Goal: Transaction & Acquisition: Purchase product/service

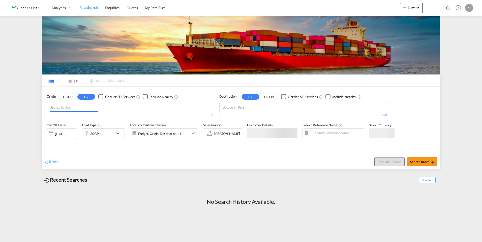
click at [118, 107] on md-chips at bounding box center [130, 108] width 167 height 11
type input "h"
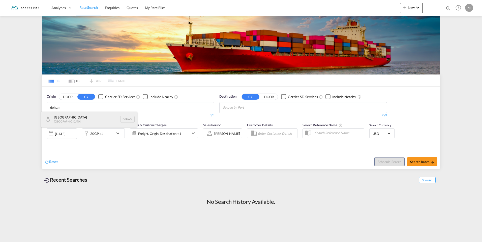
type input "deham"
click at [100, 115] on div "[GEOGRAPHIC_DATA] [GEOGRAPHIC_DATA] DEHAM" at bounding box center [89, 119] width 96 height 15
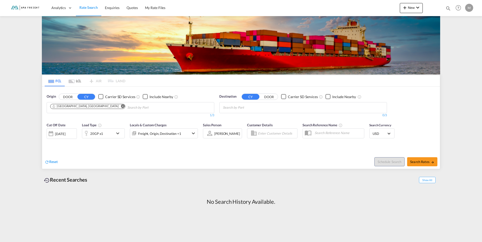
click at [121, 106] on md-icon "Remove" at bounding box center [123, 106] width 4 height 4
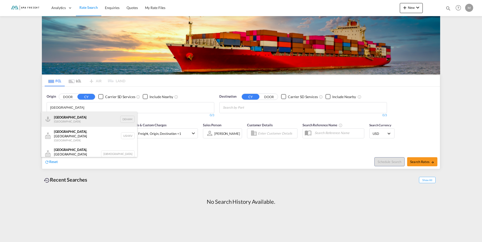
type input "[GEOGRAPHIC_DATA]"
click at [80, 115] on div "[GEOGRAPHIC_DATA] [GEOGRAPHIC_DATA] DEHAM" at bounding box center [89, 119] width 96 height 15
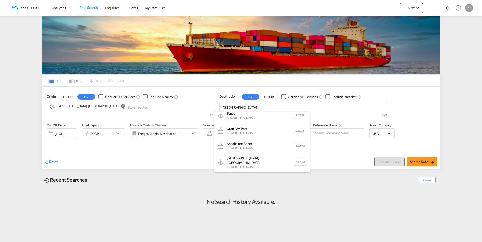
scroll to position [176, 0]
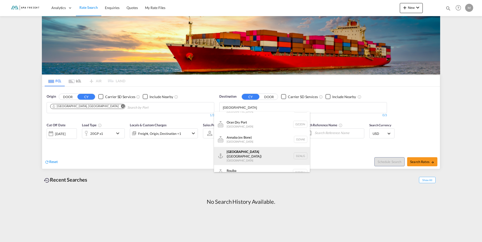
type input "[GEOGRAPHIC_DATA]"
click at [251, 155] on div "[GEOGRAPHIC_DATA] ([GEOGRAPHIC_DATA]) [GEOGRAPHIC_DATA] [GEOGRAPHIC_DATA]" at bounding box center [262, 156] width 96 height 18
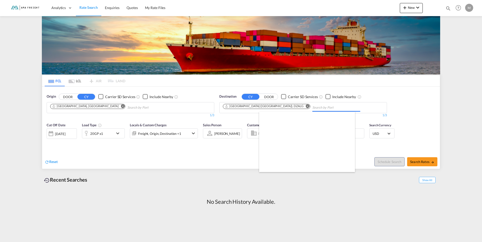
scroll to position [0, 0]
click at [96, 138] on div "20GP x1" at bounding box center [97, 133] width 31 height 10
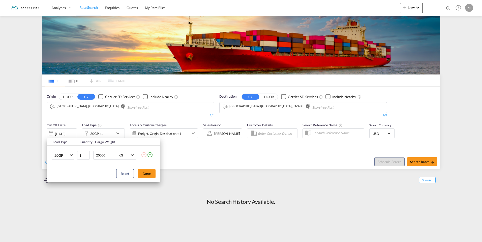
click at [122, 211] on div "Load Type Quantity Cargo Weight 20GP 20GP 40GP 40HC 45HC 20RE 40RE 40HR 20OT 40…" at bounding box center [241, 121] width 482 height 242
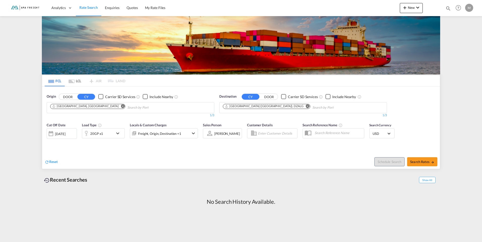
click at [182, 132] on div "Freight, Origin, Destination +1" at bounding box center [157, 133] width 54 height 10
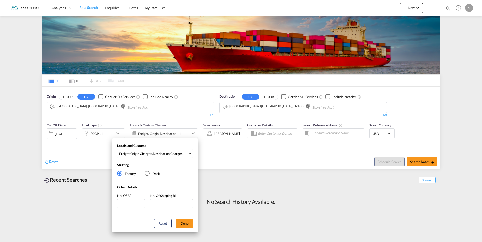
click at [182, 132] on div "Locals and Customs Freight , Origin Charges , Destination Charges Clear All Sel…" at bounding box center [241, 121] width 482 height 242
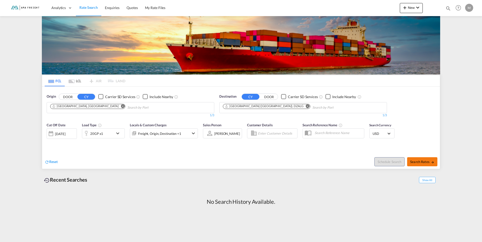
click at [416, 164] on span "Search Rates" at bounding box center [422, 162] width 24 height 4
type input "DEHAM to DZALG / [DATE]"
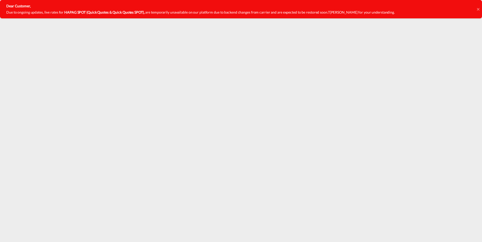
click at [476, 10] on div "Dear Customer, Due to ongoing updates, live rates for HAPAG SPOT (Quick Quotes …" at bounding box center [241, 9] width 482 height 18
click at [478, 9] on icon at bounding box center [477, 9] width 3 height 3
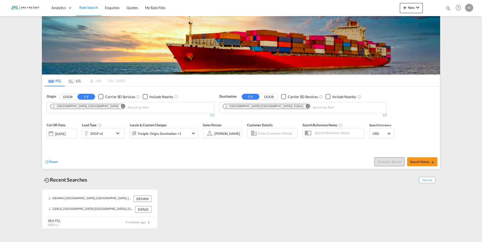
click at [67, 131] on div "[DATE]" at bounding box center [62, 133] width 30 height 11
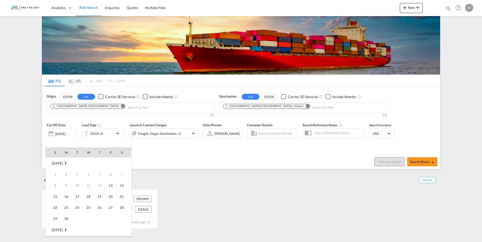
scroll to position [200, 0]
click at [80, 220] on span "30" at bounding box center [77, 219] width 10 height 10
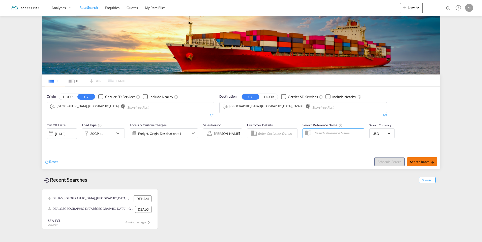
click at [423, 159] on button "Search Rates" at bounding box center [422, 161] width 30 height 9
type input "DEHAM to DZALG / [DATE]"
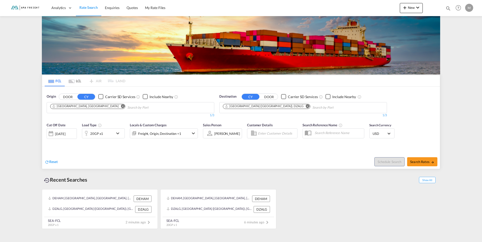
click at [190, 135] on md-icon "icon-chevron-down" at bounding box center [193, 133] width 6 height 6
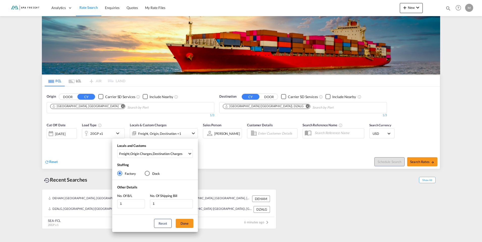
click at [192, 133] on div "Locals and Customs Freight , Origin Charges , Destination Charges Clear All Sel…" at bounding box center [241, 121] width 482 height 242
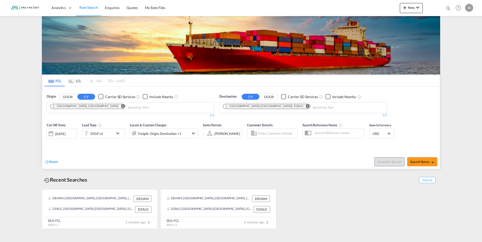
click at [189, 132] on div "Freight, Origin, Destination +1" at bounding box center [164, 133] width 68 height 10
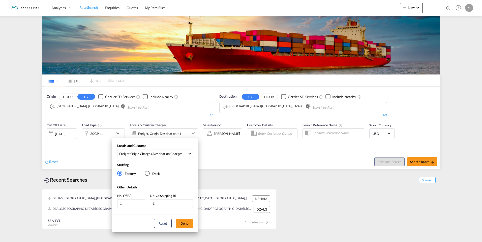
click at [189, 132] on div "Locals and Customs Freight , Origin Charges , Destination Charges Clear All Sel…" at bounding box center [241, 121] width 482 height 242
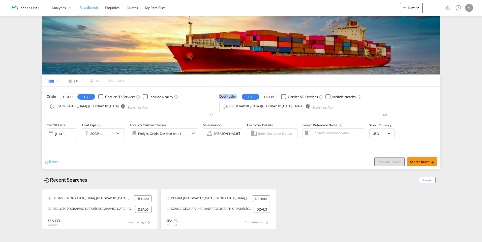
drag, startPoint x: 219, startPoint y: 97, endPoint x: 236, endPoint y: 97, distance: 16.4
click at [236, 97] on span "Destination" at bounding box center [227, 96] width 17 height 5
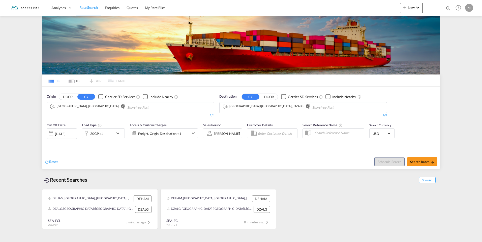
click at [236, 97] on span "Destination" at bounding box center [227, 96] width 17 height 5
click at [233, 95] on span "Destination" at bounding box center [227, 96] width 17 height 5
click at [53, 96] on span "Origin" at bounding box center [51, 96] width 9 height 5
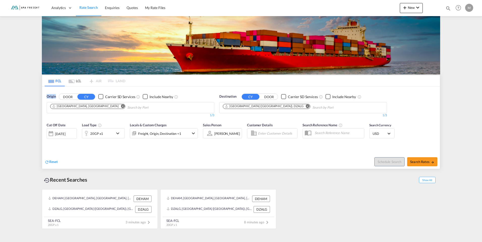
click at [53, 97] on span "Origin" at bounding box center [51, 96] width 9 height 5
click at [208, 93] on div "Origin DOOR CY Carrier SD Services Include Nearby [GEOGRAPHIC_DATA], [GEOGRAPHI…" at bounding box center [130, 106] width 173 height 28
click at [277, 132] on input "Enter Customer Details" at bounding box center [277, 134] width 38 height 8
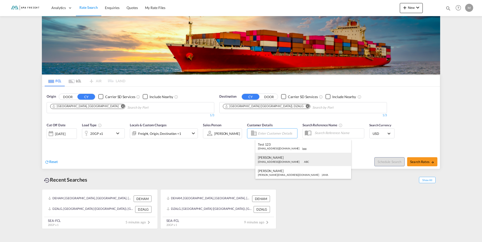
scroll to position [0, 0]
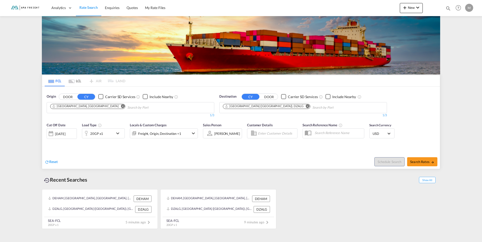
click at [330, 137] on input "text" at bounding box center [338, 133] width 52 height 8
click at [243, 156] on div "Schedule Search Search Rates" at bounding box center [340, 159] width 197 height 19
drag, startPoint x: 213, startPoint y: 116, endPoint x: 209, endPoint y: 115, distance: 4.2
click at [209, 115] on div "1/3" at bounding box center [130, 115] width 167 height 4
drag, startPoint x: 209, startPoint y: 115, endPoint x: 201, endPoint y: 116, distance: 8.4
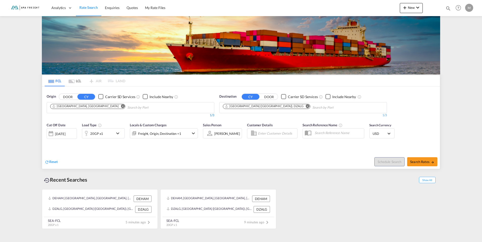
click at [201, 116] on div "1/3" at bounding box center [130, 115] width 167 height 4
click at [195, 133] on md-icon "icon-chevron-down" at bounding box center [193, 133] width 6 height 6
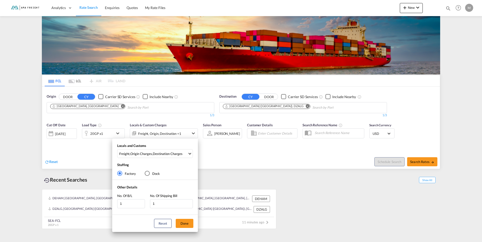
click at [195, 133] on div "Locals and Customs Freight , Origin Charges , Destination Charges Clear All Sel…" at bounding box center [241, 121] width 482 height 242
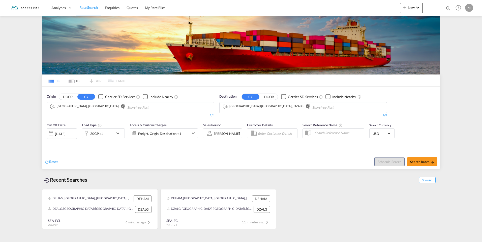
click at [117, 131] on md-icon "icon-chevron-down" at bounding box center [119, 133] width 9 height 6
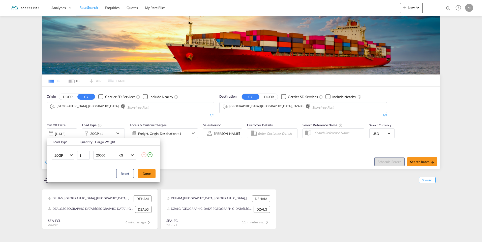
click at [117, 131] on div "Load Type Quantity Cargo Weight 20GP 20GP 40GP 40HC 45HC 20RE 40RE 40HR 20OT 40…" at bounding box center [241, 121] width 482 height 242
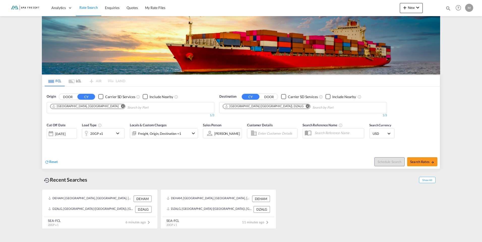
click at [127, 103] on md-autocomplete "Chips container. Use arrow keys to select chips." at bounding box center [151, 107] width 48 height 9
click at [312, 107] on input "Chips input." at bounding box center [336, 108] width 48 height 8
click at [413, 165] on button "Search Rates" at bounding box center [422, 161] width 30 height 9
type input "DEHAM to DZALG / [DATE]"
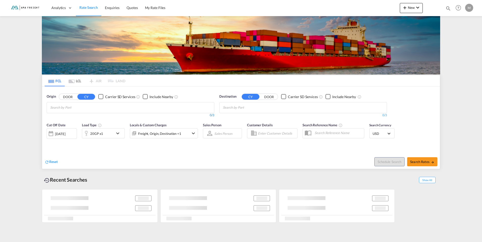
click at [108, 114] on div "0/3" at bounding box center [130, 115] width 167 height 4
click at [102, 106] on md-chips at bounding box center [130, 108] width 167 height 11
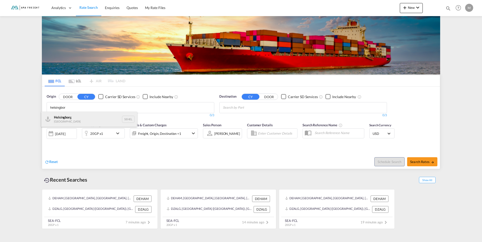
type input "helsingbor"
click at [89, 121] on div "Helsingbor g Sweden SEHEL" at bounding box center [89, 119] width 96 height 15
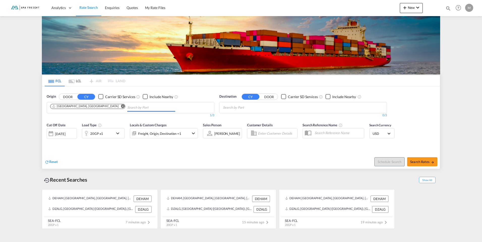
click at [286, 111] on md-chips at bounding box center [302, 108] width 167 height 11
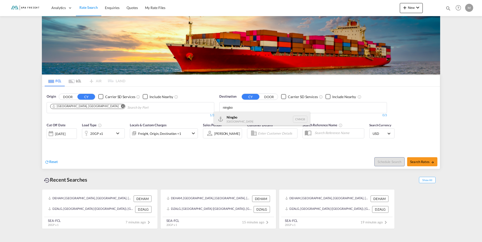
type input "ningbo"
click at [242, 121] on div "Ningbo [GEOGRAPHIC_DATA] CNNGB" at bounding box center [262, 119] width 96 height 15
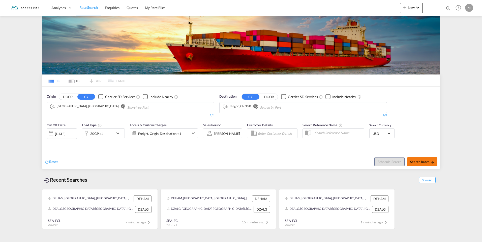
click at [416, 162] on span "Search Rates" at bounding box center [422, 162] width 24 height 4
type input "SEHEL to CNNGB / [DATE]"
click at [123, 136] on md-icon "icon-chevron-down" at bounding box center [119, 133] width 9 height 6
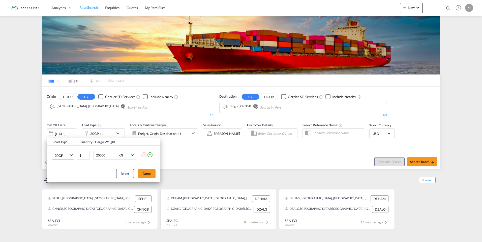
click at [73, 157] on md-select-value "20GP" at bounding box center [64, 155] width 20 height 9
click at [65, 170] on md-option "40GP" at bounding box center [67, 168] width 34 height 12
click at [146, 176] on button "Done" at bounding box center [147, 173] width 18 height 9
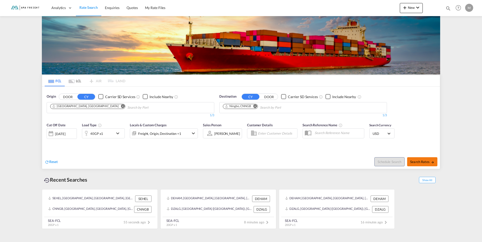
click at [422, 159] on button "Search Rates" at bounding box center [422, 161] width 30 height 9
type input "SEHEL to CNNGB / [DATE]"
click at [192, 132] on md-icon "icon-chevron-down" at bounding box center [193, 133] width 6 height 6
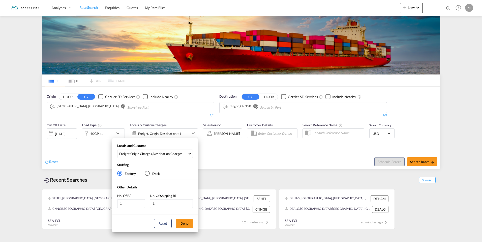
click at [192, 132] on div "Locals and Customs Freight , Origin Charges , Destination Charges Clear All Sel…" at bounding box center [241, 121] width 482 height 242
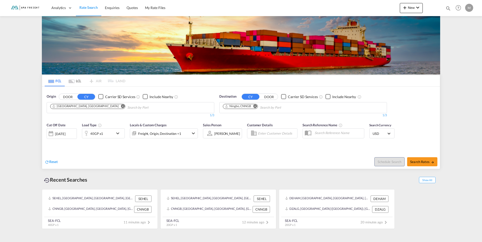
click at [255, 106] on md-icon "Remove" at bounding box center [255, 106] width 4 height 4
click at [121, 107] on md-icon "Remove" at bounding box center [123, 106] width 4 height 4
click at [100, 111] on body "Analytics Reports Rate Search Enquiries Quotes My Rate Files Analytics" at bounding box center [241, 121] width 482 height 242
click at [112, 106] on body "Analytics Reports Rate Search Enquiries Quotes My Rate Files Analytics" at bounding box center [241, 121] width 482 height 242
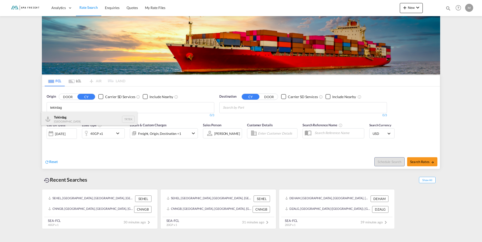
type input "tekirdag"
click at [84, 123] on div "Tekirdag Turkey TRTEK" at bounding box center [89, 119] width 96 height 15
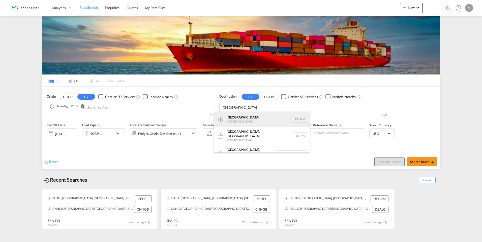
type input "[GEOGRAPHIC_DATA]"
click at [251, 120] on div "Hamburg [GEOGRAPHIC_DATA] [GEOGRAPHIC_DATA]" at bounding box center [262, 119] width 96 height 15
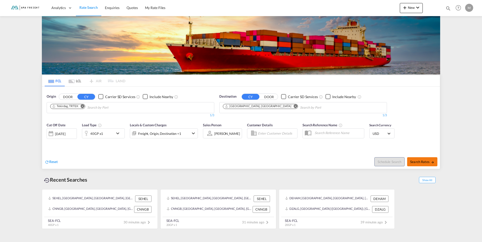
click at [422, 163] on span "Search Rates" at bounding box center [422, 162] width 24 height 4
type input "TRTEK to DEHAM / [DATE]"
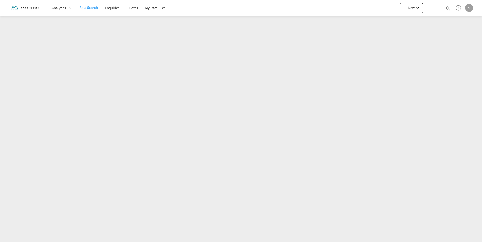
click at [470, 10] on div "M" at bounding box center [469, 8] width 8 height 8
click at [459, 9] on md-backdrop at bounding box center [241, 121] width 482 height 242
click at [325, 9] on div "Analytics Reports Rate Search Enquiries Quotes My Rate Files New Rates Ratecard" at bounding box center [241, 8] width 466 height 16
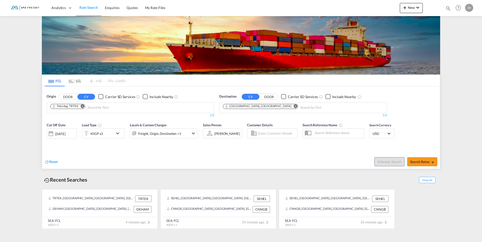
click at [84, 107] on md-icon "Remove" at bounding box center [83, 106] width 4 height 4
click at [293, 106] on md-icon "Remove" at bounding box center [295, 106] width 4 height 4
click at [67, 106] on body "Analytics Reports Rate Search Enquiries Quotes My Rate Files Analytics" at bounding box center [241, 121] width 482 height 242
click at [154, 106] on body "Analytics Reports Rate Search Enquiries Quotes My Rate Files Analytics" at bounding box center [241, 121] width 482 height 242
click at [122, 115] on div "0/3" at bounding box center [130, 115] width 167 height 4
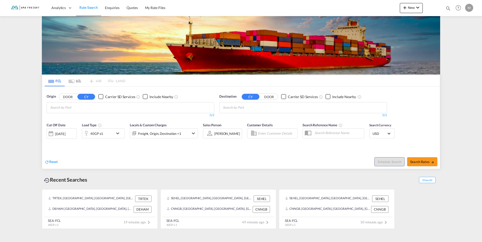
click at [119, 109] on body "Analytics Reports Rate Search Enquiries Quotes My Rate Files Analytics" at bounding box center [241, 121] width 482 height 242
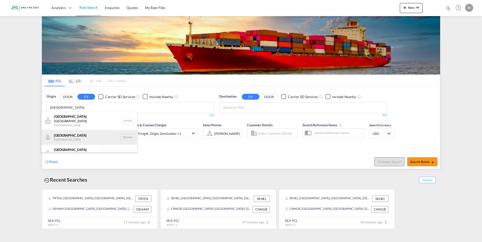
type input "[GEOGRAPHIC_DATA]"
click at [77, 133] on div "[GEOGRAPHIC_DATA] [GEOGRAPHIC_DATA] DEHAM" at bounding box center [89, 137] width 96 height 15
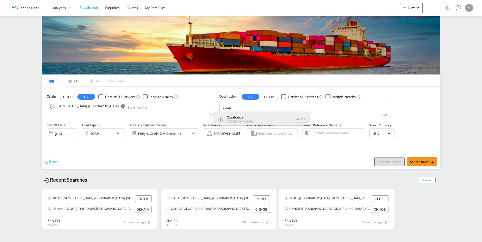
type input "casab"
click at [236, 117] on div "Casab lanca [GEOGRAPHIC_DATA] [GEOGRAPHIC_DATA]" at bounding box center [262, 119] width 96 height 15
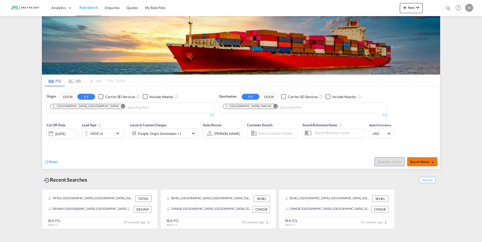
click at [425, 162] on span "Search Rates" at bounding box center [422, 162] width 24 height 4
type input "DEHAM to MACAS / [DATE]"
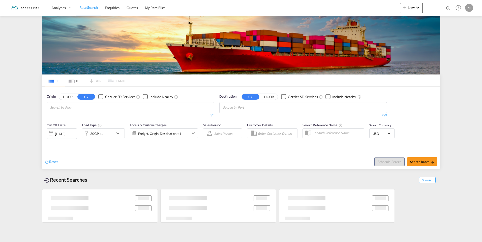
click at [83, 111] on md-autocomplete-wrap "Chips container with autocompletion. Enter the text area, type text to search, …" at bounding box center [74, 108] width 48 height 8
click at [75, 81] on md-tab-item "LCL" at bounding box center [75, 80] width 20 height 11
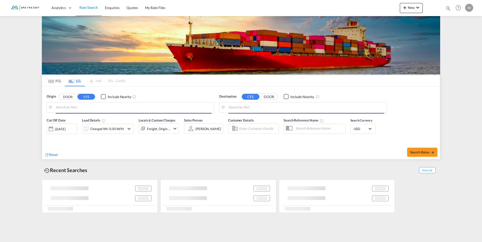
click at [73, 109] on input "Search by Port" at bounding box center [134, 108] width 156 height 8
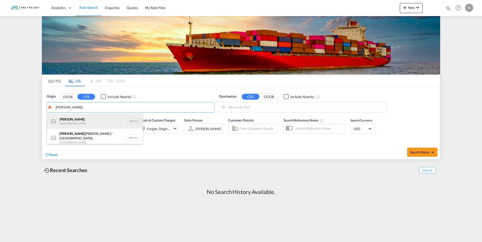
click at [78, 123] on div "[PERSON_NAME] [GEOGRAPHIC_DATA] BRSSZ" at bounding box center [95, 121] width 96 height 15
type input "[PERSON_NAME], BRSSZ"
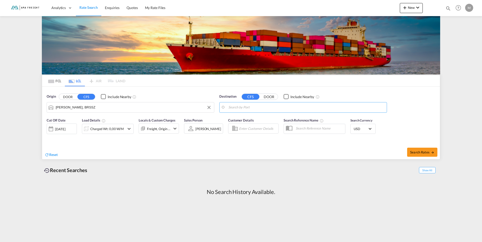
click at [259, 112] on md-autocomplete-wrap at bounding box center [306, 109] width 156 height 10
click at [278, 105] on input "Search by Port" at bounding box center [306, 108] width 156 height 8
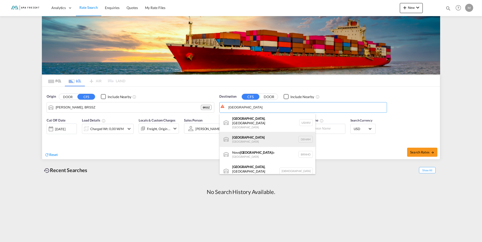
click at [259, 139] on div "Hamburg [GEOGRAPHIC_DATA] [GEOGRAPHIC_DATA]" at bounding box center [267, 139] width 96 height 15
type input "[GEOGRAPHIC_DATA], [GEOGRAPHIC_DATA]"
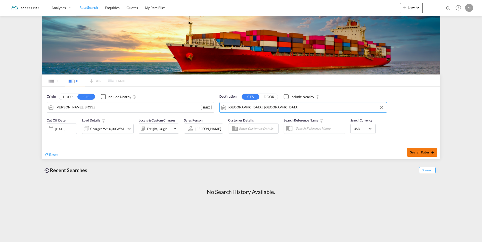
click at [415, 151] on span "Search Rates" at bounding box center [422, 152] width 24 height 4
click at [97, 129] on div "Charged Wt: 0,00 W/M" at bounding box center [107, 128] width 33 height 7
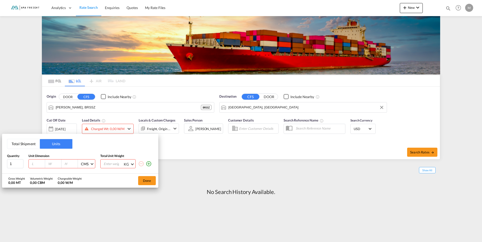
click at [128, 164] on div "KG" at bounding box center [126, 164] width 5 height 4
click at [174, 163] on md-backdrop at bounding box center [241, 121] width 482 height 242
click at [111, 63] on div "Total Shipment Units Quantity Unit Dimension Total Unit Weight 1 CMS CMS Inches…" at bounding box center [241, 121] width 482 height 242
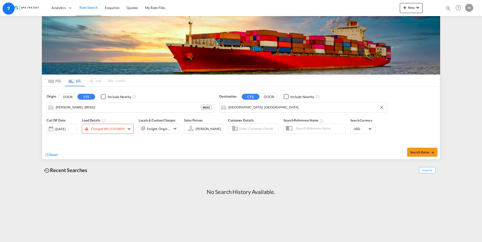
click at [129, 131] on md-icon "icon-chevron-down" at bounding box center [129, 129] width 6 height 6
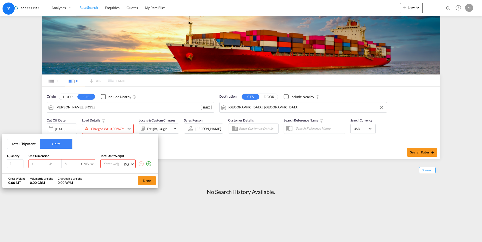
click at [130, 165] on span "KG" at bounding box center [127, 164] width 7 height 5
click at [108, 162] on md-backdrop at bounding box center [241, 121] width 482 height 242
click at [108, 162] on input "number" at bounding box center [113, 164] width 20 height 9
type input "5566"
click at [144, 182] on button "Done" at bounding box center [147, 180] width 18 height 9
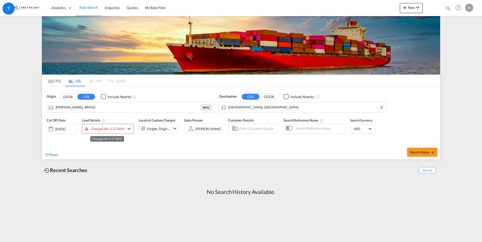
click at [118, 129] on div "Charged Wt: 5,57 W/M" at bounding box center [107, 128] width 33 height 7
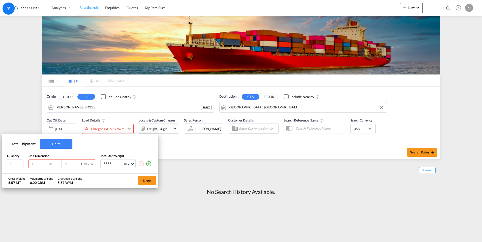
drag, startPoint x: 113, startPoint y: 163, endPoint x: 95, endPoint y: 162, distance: 18.1
click at [95, 162] on div "1 CMS CMS Inches 5566 KG KG LB" at bounding box center [80, 163] width 146 height 9
type input "4768"
type input "0.001"
click at [41, 162] on input "0.001" at bounding box center [38, 164] width 14 height 5
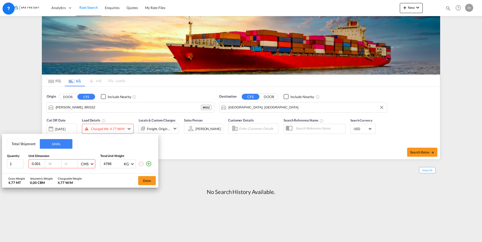
click at [51, 164] on input "number" at bounding box center [55, 164] width 14 height 5
type input "0.001"
click at [59, 162] on input "0.001" at bounding box center [55, 164] width 14 height 5
click at [70, 164] on input "number" at bounding box center [71, 164] width 14 height 5
type input "0.001"
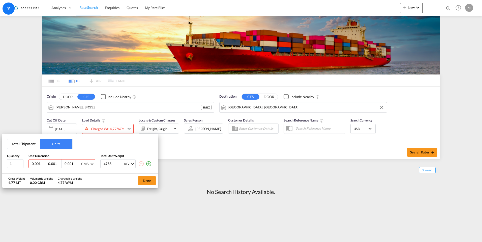
click at [76, 163] on input "0.001" at bounding box center [71, 164] width 14 height 5
click at [77, 177] on div "Chargeable Weight" at bounding box center [70, 179] width 24 height 4
click at [42, 164] on input "1.001" at bounding box center [38, 164] width 14 height 5
type input "0.001"
click at [44, 165] on input "0.001" at bounding box center [38, 164] width 14 height 5
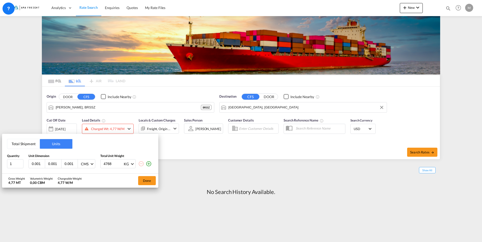
click at [42, 165] on input "0.001" at bounding box center [38, 164] width 14 height 5
click at [141, 101] on div "Total Shipment Units Quantity Unit Dimension Total Unit Weight 1 0.001 0.001 0.…" at bounding box center [241, 121] width 482 height 242
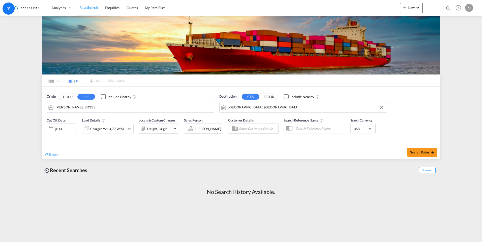
click at [124, 108] on input "[PERSON_NAME], BRSSZ" at bounding box center [134, 108] width 156 height 8
click at [61, 83] on md-tab-item "FCL" at bounding box center [55, 80] width 20 height 11
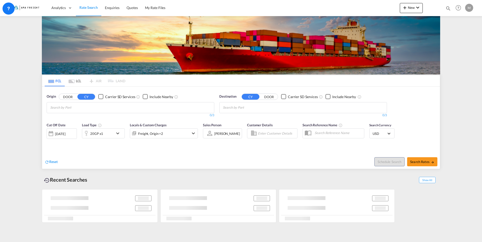
click at [83, 107] on input "Search by Port" at bounding box center [74, 108] width 48 height 8
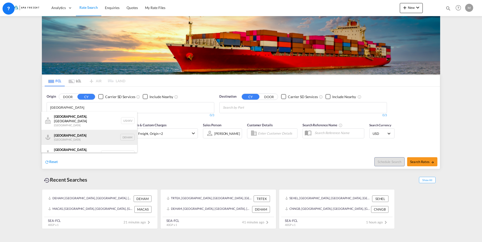
type input "[GEOGRAPHIC_DATA]"
click at [71, 132] on div "[GEOGRAPHIC_DATA] [GEOGRAPHIC_DATA] DEHAM" at bounding box center [89, 137] width 96 height 15
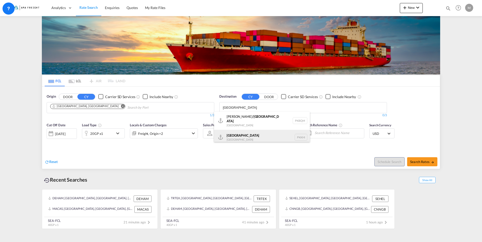
type input "[GEOGRAPHIC_DATA]"
click at [250, 135] on div "Karachi [GEOGRAPHIC_DATA] PKKHI" at bounding box center [262, 137] width 96 height 15
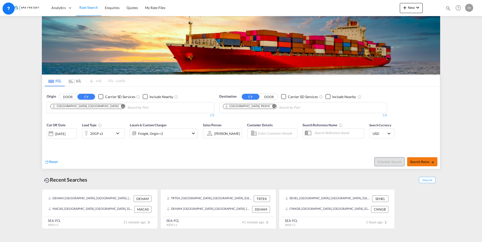
click at [423, 162] on span "Search Rates" at bounding box center [422, 162] width 24 height 4
type input "DEHAM to PKKHI / [DATE]"
